Goal: Information Seeking & Learning: Learn about a topic

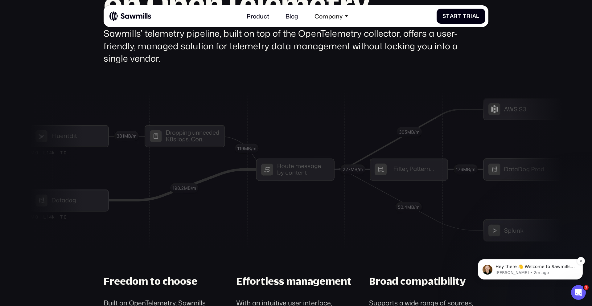
scroll to position [2237, 0]
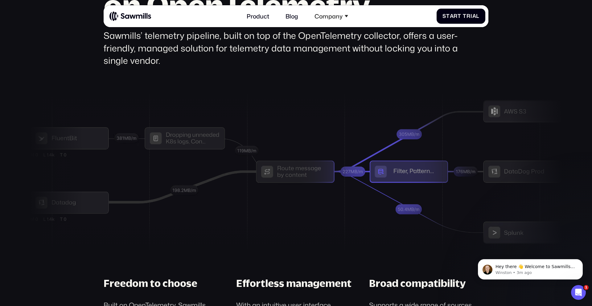
drag, startPoint x: 443, startPoint y: 171, endPoint x: 389, endPoint y: 173, distance: 54.3
click at [389, 173] on div at bounding box center [296, 172] width 533 height 159
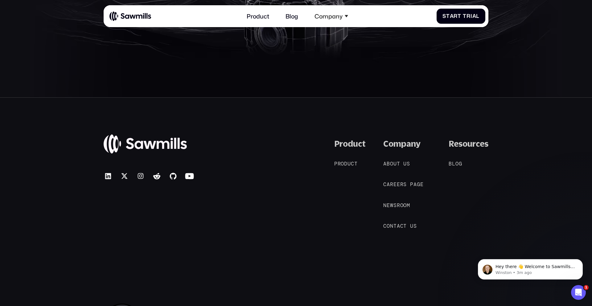
scroll to position [3317, 0]
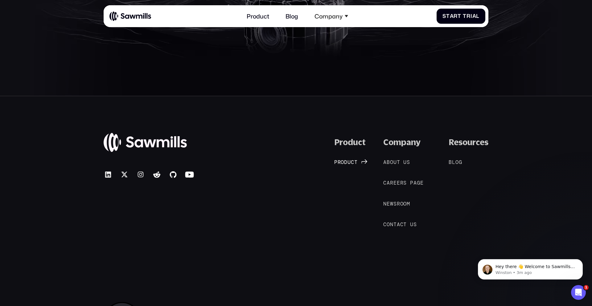
click at [349, 162] on span "u" at bounding box center [349, 162] width 3 height 6
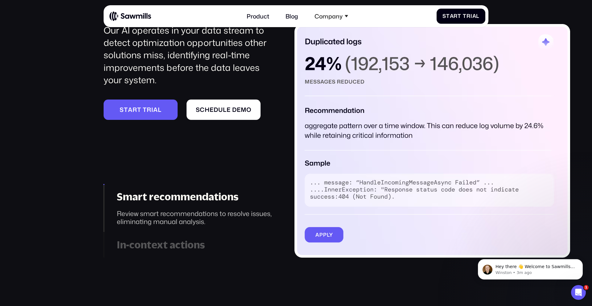
scroll to position [897, 0]
click at [179, 242] on div "In-context actions" at bounding box center [195, 245] width 157 height 12
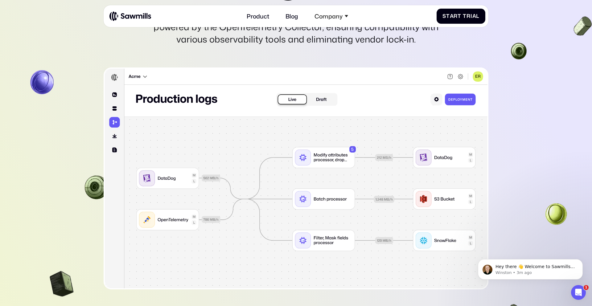
scroll to position [1808, 0]
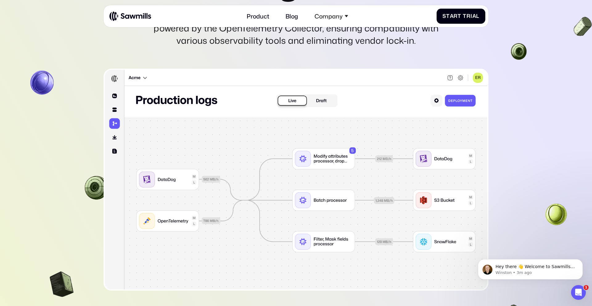
click at [544, 144] on section "________ Telemetry pipeline management Design, configure, and manage telemetry …" at bounding box center [296, 172] width 592 height 618
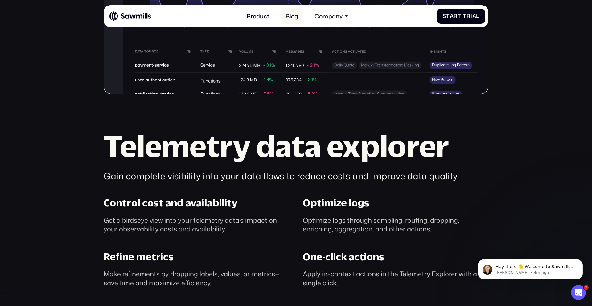
scroll to position [359, 0]
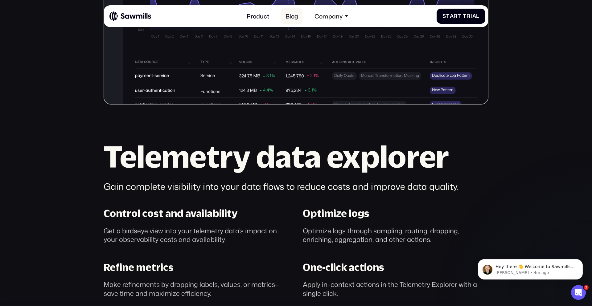
click at [294, 18] on link "Blog" at bounding box center [292, 16] width 22 height 16
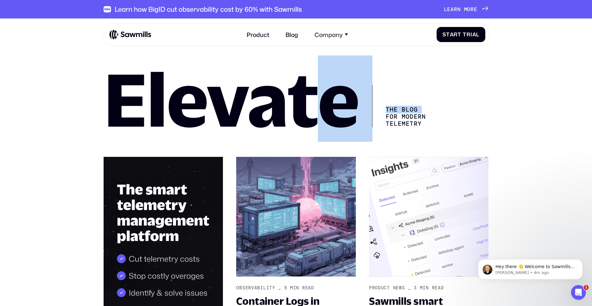
drag, startPoint x: 340, startPoint y: 105, endPoint x: 388, endPoint y: 115, distance: 49.2
click at [376, 113] on div "Elevate The Blog for Modern telemetry" at bounding box center [296, 98] width 385 height 57
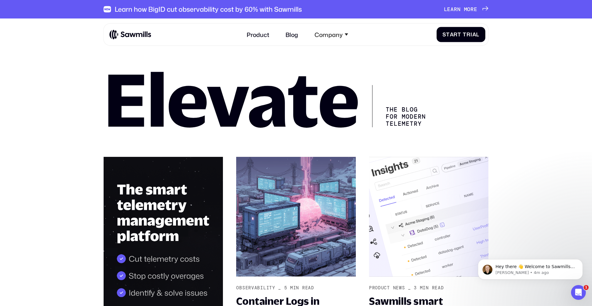
click at [392, 115] on div "The Blog for Modern telemetry" at bounding box center [401, 106] width 59 height 42
click at [139, 37] on img at bounding box center [129, 34] width 41 height 10
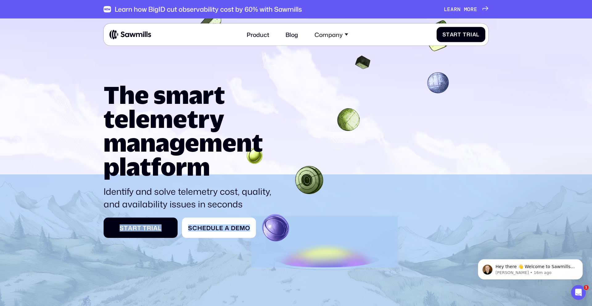
drag, startPoint x: 298, startPoint y: 207, endPoint x: 305, endPoint y: 271, distance: 64.2
click at [302, 274] on section "The smart telemetry management platform Identify and solve telemetry cost, qual…" at bounding box center [296, 187] width 592 height 337
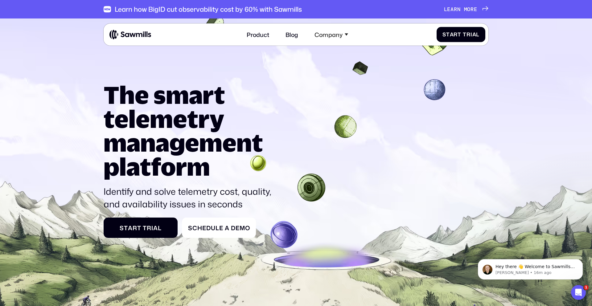
click at [305, 271] on icon at bounding box center [296, 193] width 592 height 358
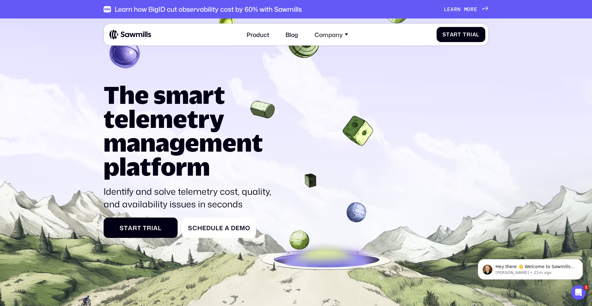
click at [390, 135] on div "The smart telemetry management platform Identify and solve telemetry cost, qual…" at bounding box center [296, 160] width 385 height 155
